Goal: Find specific page/section: Find specific page/section

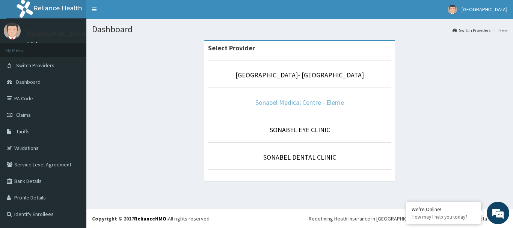
click at [270, 102] on link "Sonabel Medical Centre - Eleme" at bounding box center [299, 102] width 89 height 9
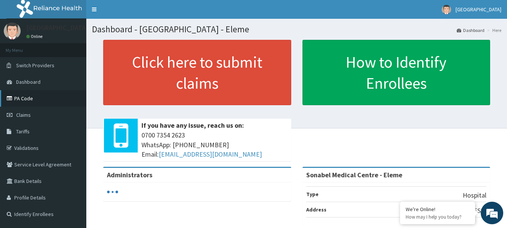
click at [28, 99] on link "PA Code" at bounding box center [43, 98] width 86 height 17
